Goal: Information Seeking & Learning: Learn about a topic

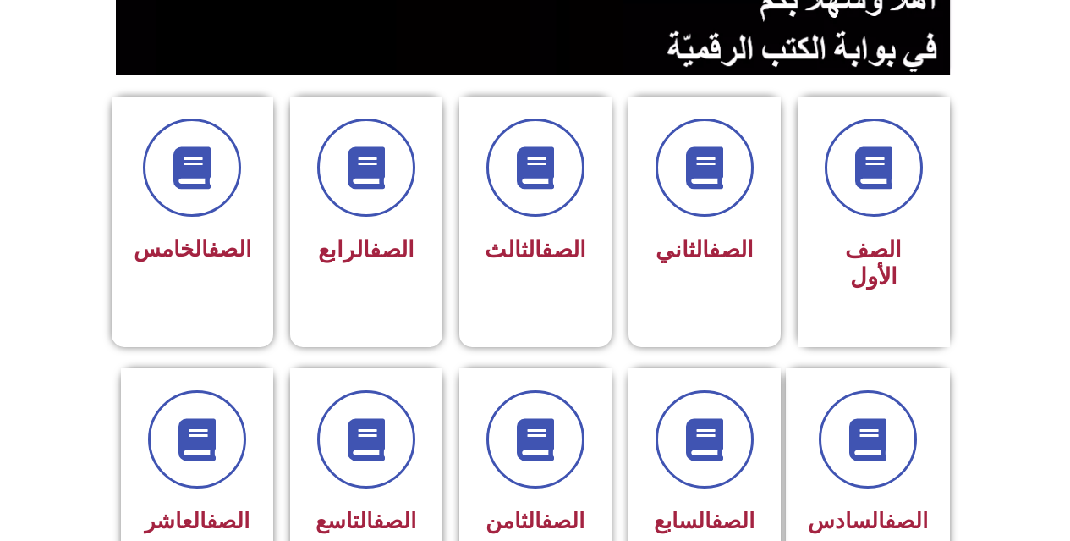
scroll to position [423, 0]
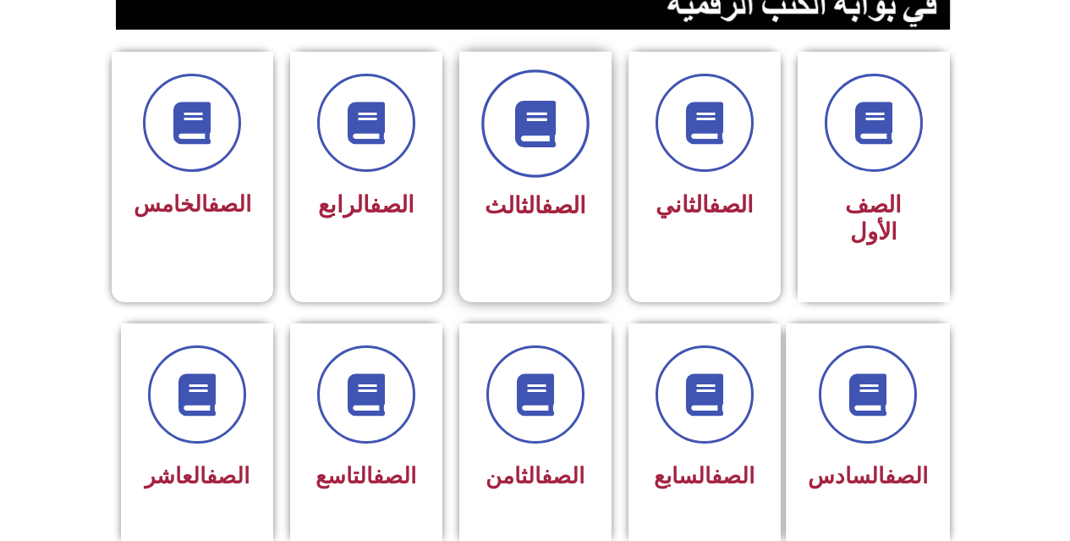
click at [549, 141] on icon at bounding box center [535, 124] width 47 height 47
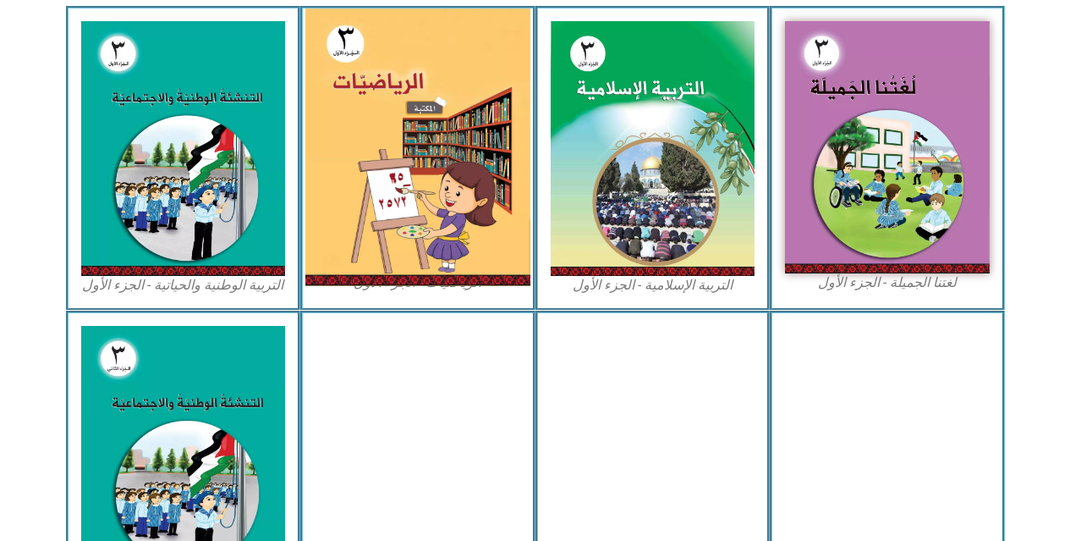
scroll to position [508, 0]
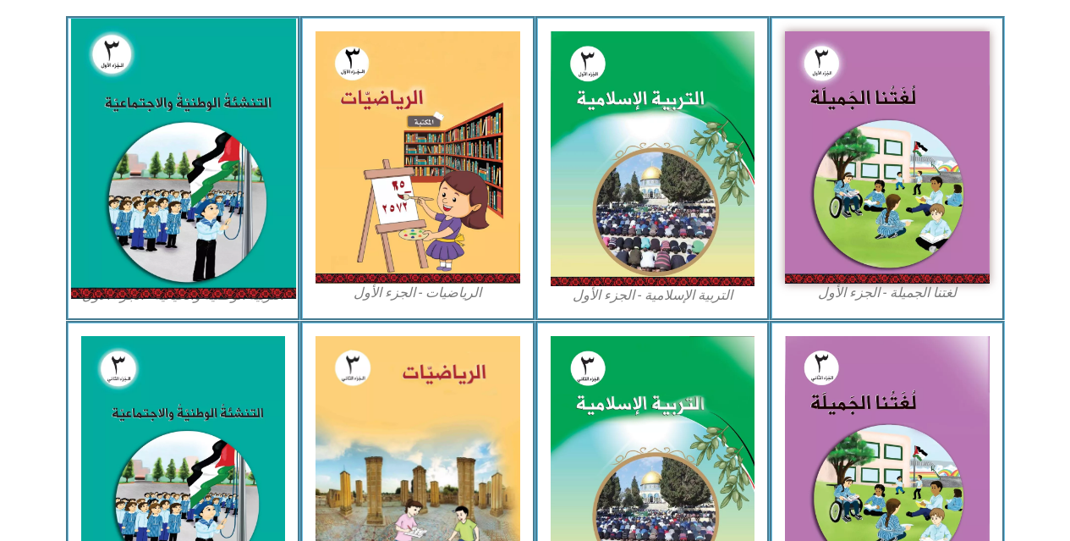
click at [247, 116] on img at bounding box center [182, 159] width 225 height 280
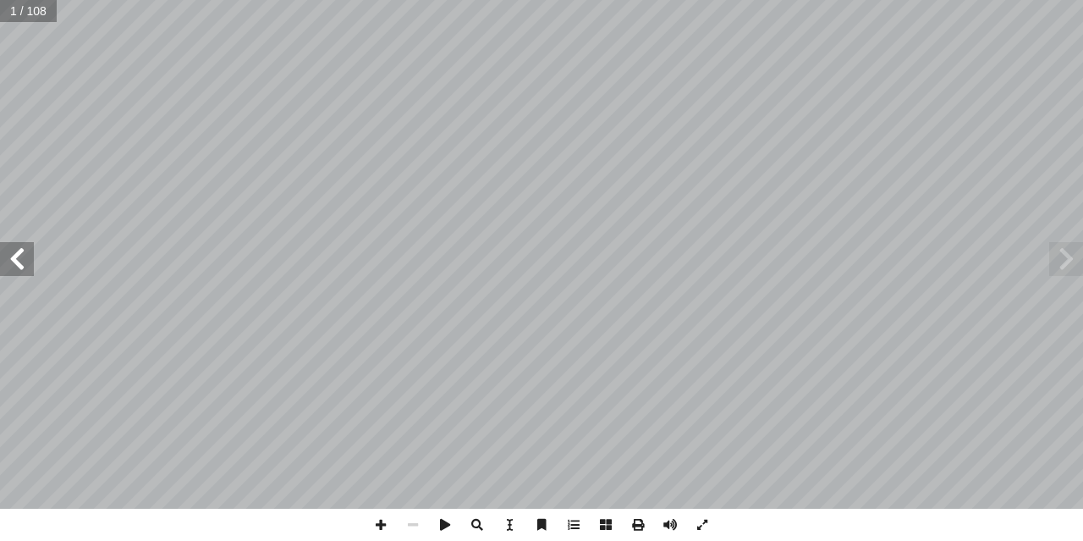
click at [30, 265] on span at bounding box center [17, 259] width 34 height 34
click at [383, 521] on span at bounding box center [381, 524] width 32 height 32
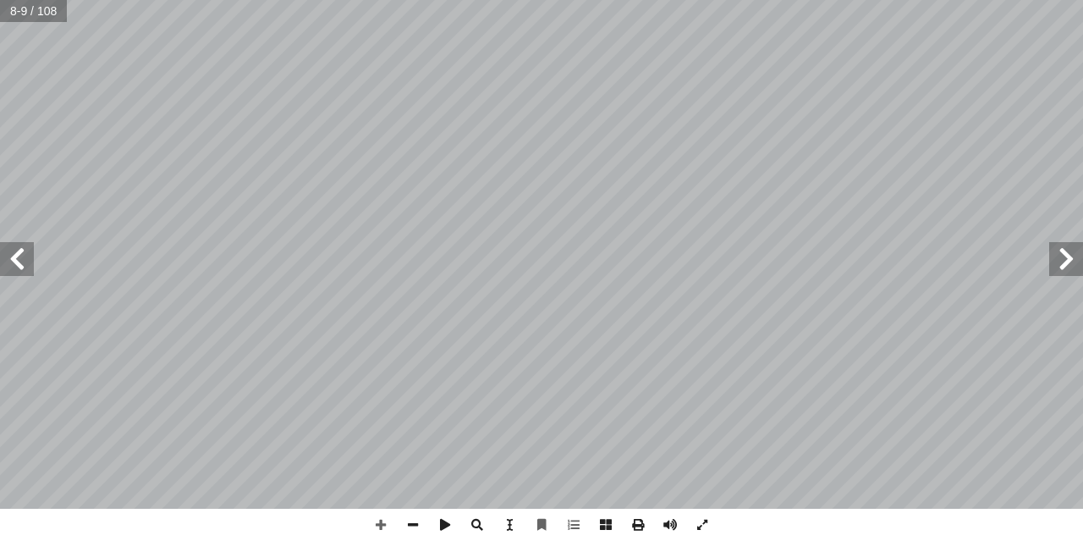
click at [22, 271] on span at bounding box center [17, 259] width 34 height 34
click at [29, 266] on span at bounding box center [17, 259] width 34 height 34
click at [9, 253] on span at bounding box center [17, 259] width 34 height 34
click at [9, 250] on span at bounding box center [17, 259] width 34 height 34
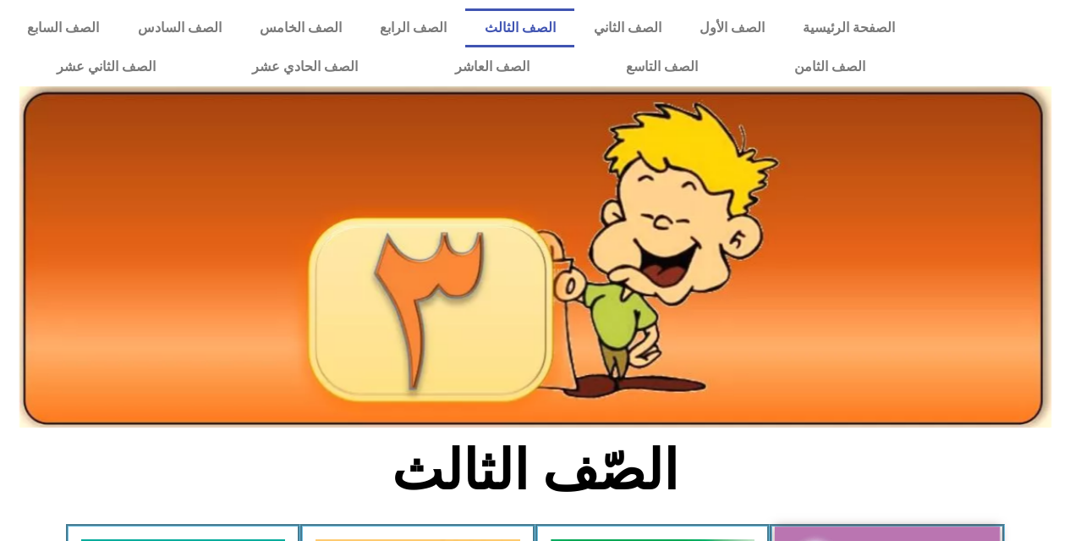
scroll to position [508, 0]
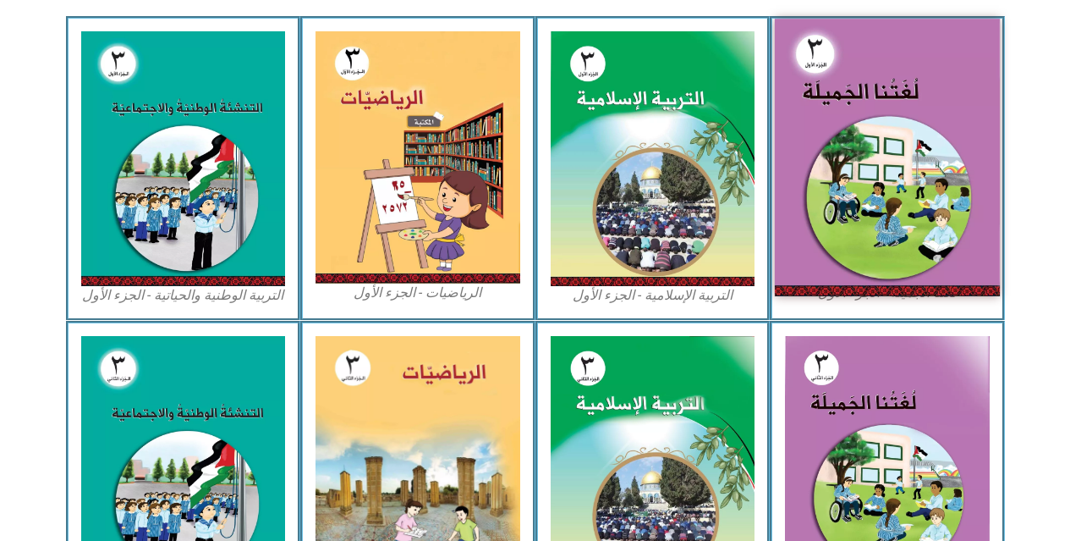
click at [797, 238] on img at bounding box center [887, 157] width 225 height 277
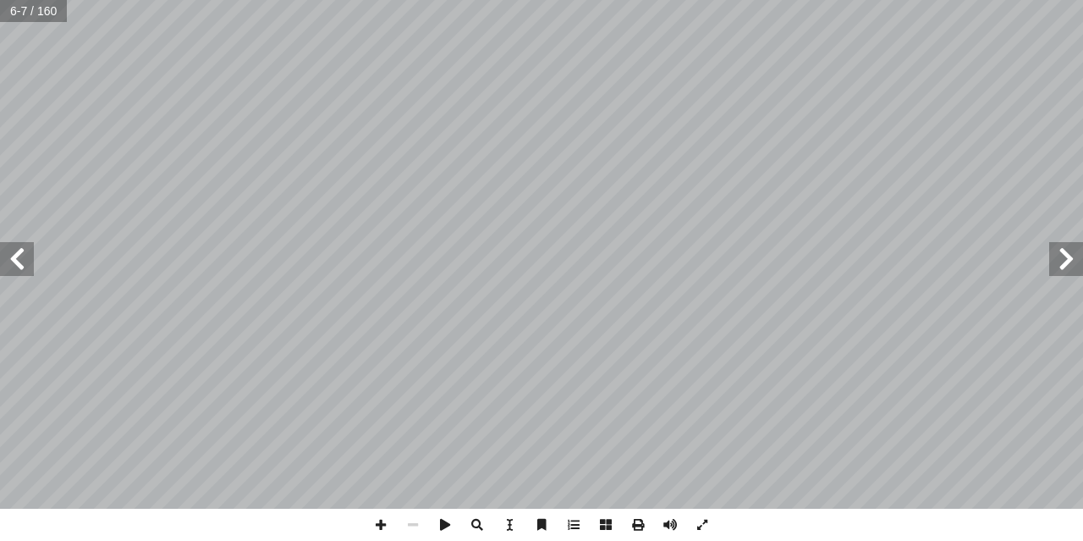
click at [20, 269] on span at bounding box center [17, 259] width 34 height 34
click at [25, 263] on span at bounding box center [17, 259] width 34 height 34
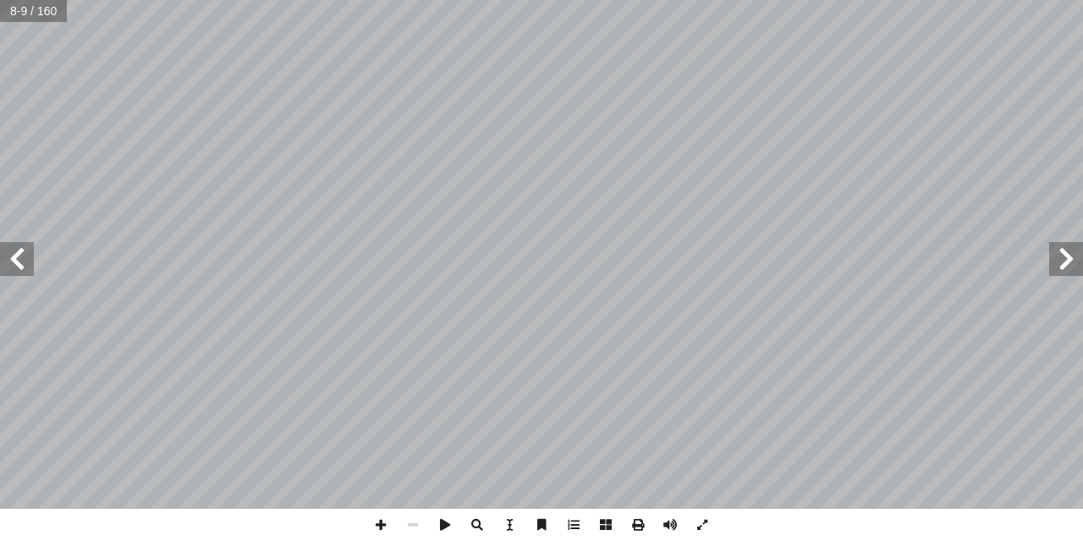
click at [25, 263] on span at bounding box center [17, 259] width 34 height 34
click at [385, 526] on span at bounding box center [381, 524] width 32 height 32
click at [409, 524] on span at bounding box center [413, 524] width 32 height 32
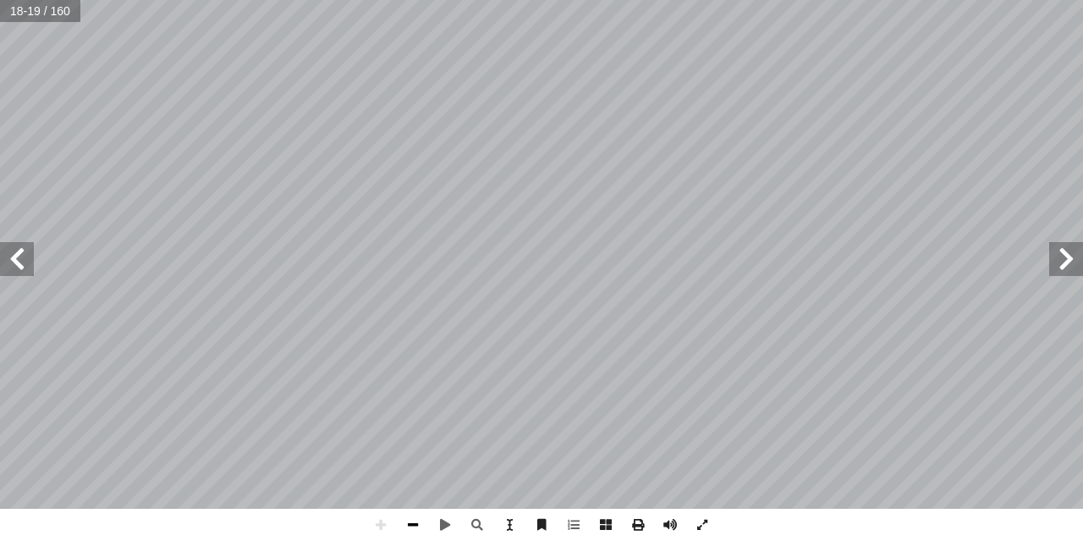
click at [418, 520] on span at bounding box center [413, 524] width 32 height 32
click at [1071, 539] on div "١٤ ْ حال ْ عوا في ال ِ م َ ت ْ اج َ قوموا و ْ ل ـفـا ْ ط أ ا ـــــا يـــا ّ ــي…" at bounding box center [541, 270] width 1083 height 541
